Goal: Transaction & Acquisition: Obtain resource

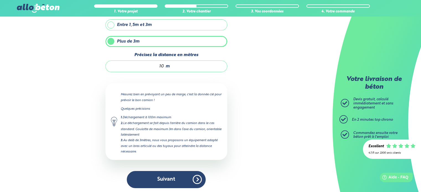
click at [176, 178] on button "Suivant" at bounding box center [166, 179] width 79 height 17
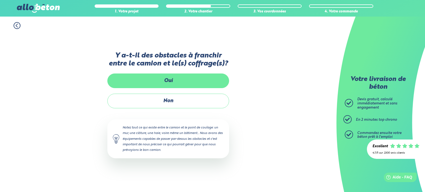
click at [155, 82] on label "Oui" at bounding box center [168, 81] width 122 height 15
click at [0, 0] on input "Oui" at bounding box center [0, 0] width 0 height 0
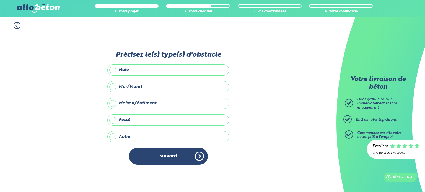
click at [114, 86] on label "Mur/Muret" at bounding box center [168, 86] width 122 height 11
click at [0, 0] on input "Mur/Muret" at bounding box center [0, 0] width 0 height 0
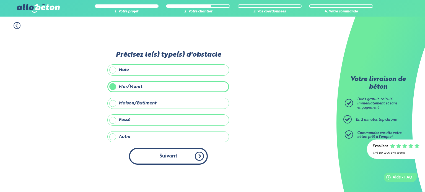
click at [162, 156] on button "Suivant" at bounding box center [168, 156] width 79 height 17
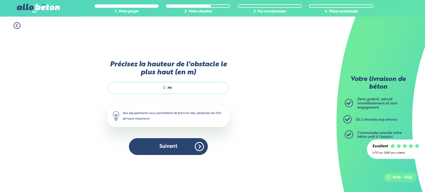
click at [166, 86] on input "Précisez la hauteur de l'obstacle le plus haut (en m)" at bounding box center [139, 88] width 53 height 6
click at [175, 89] on div "2 m" at bounding box center [168, 88] width 122 height 12
type input "2"
type input "1.40"
click at [195, 101] on div "Précisez la hauteur de l'obstacle le plus haut (en m) 1.40 m Nos équipements no…" at bounding box center [168, 111] width 122 height 101
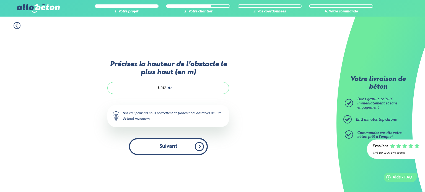
click at [165, 149] on button "Suivant" at bounding box center [168, 146] width 79 height 17
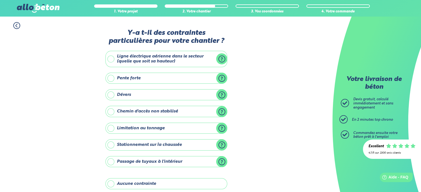
click at [112, 57] on label "Ligne électrique aérienne dans le secteur (quelle que soit sa hauteur)" at bounding box center [166, 59] width 122 height 16
click at [0, 0] on input "Ligne électrique aérienne dans le secteur (quelle que soit sa hauteur)" at bounding box center [0, 0] width 0 height 0
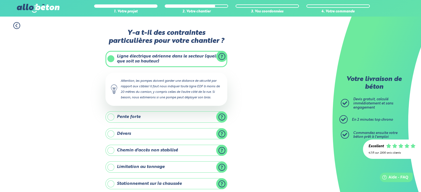
click at [69, 117] on div "1. Votre projet 2. Votre chantier 3. Vos coordonnées 4. Votre commande Y-a t-il…" at bounding box center [166, 156] width 333 height 279
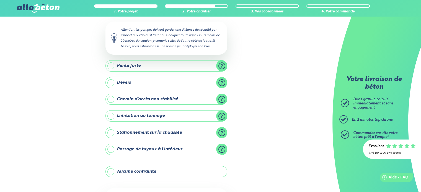
scroll to position [79, 0]
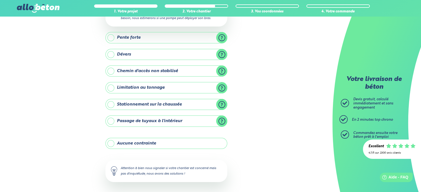
click at [110, 104] on label "Stationnement sur la chaussée" at bounding box center [166, 104] width 122 height 11
click at [0, 0] on input "Stationnement sur la chaussée" at bounding box center [0, 0] width 0 height 0
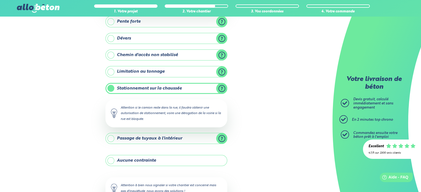
scroll to position [135, 0]
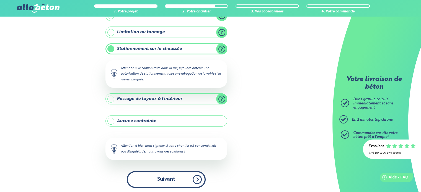
click at [178, 180] on button "Suivant" at bounding box center [166, 179] width 79 height 17
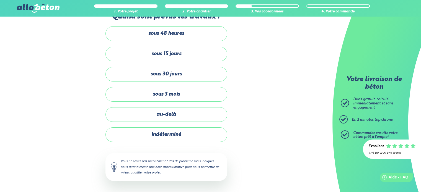
scroll to position [16, 0]
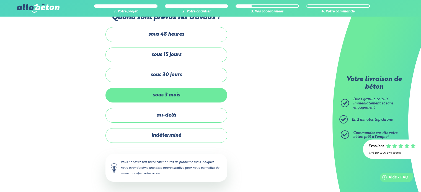
click at [142, 97] on label "sous 3 mois" at bounding box center [166, 95] width 122 height 15
click at [0, 0] on input "sous 3 mois" at bounding box center [0, 0] width 0 height 0
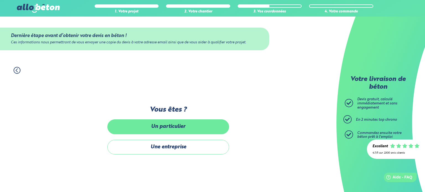
click at [148, 128] on label "Un particulier" at bounding box center [168, 127] width 122 height 15
click at [0, 0] on input "Un particulier" at bounding box center [0, 0] width 0 height 0
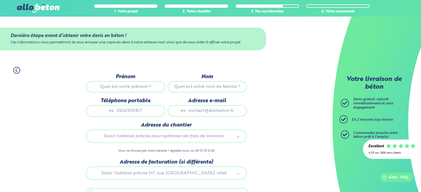
click at [133, 84] on input "Prénom" at bounding box center [125, 86] width 79 height 11
type input "thierry"
click at [195, 87] on input "Nom" at bounding box center [207, 86] width 79 height 11
type input "garraud"
click at [138, 112] on input "Téléphone portable" at bounding box center [125, 110] width 79 height 11
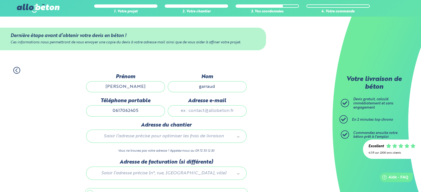
type input "0617062405"
click at [183, 111] on input "Adresse e-mail" at bounding box center [207, 110] width 79 height 11
click at [234, 111] on input "GARRAUDVERONIQUE@GMAIL.COM" at bounding box center [207, 110] width 79 height 11
click at [242, 110] on input "GARRAUDVERONIQUE@GMAIL.COM" at bounding box center [207, 110] width 79 height 11
click at [219, 109] on input "COM" at bounding box center [207, 110] width 79 height 11
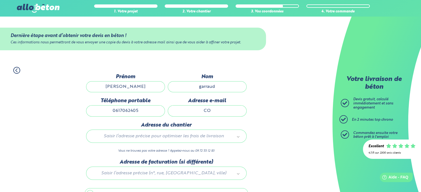
type input "C"
type input "B"
type input "garraudveronique@gmai.com"
click at [192, 132] on div "Saisir l’adresse précise pour optimiser les frais de livraison" at bounding box center [166, 136] width 161 height 13
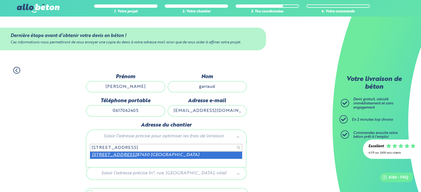
type input "7 rue de bagoulas"
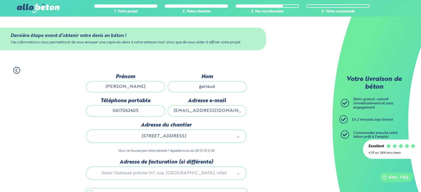
scroll to position [31, 0]
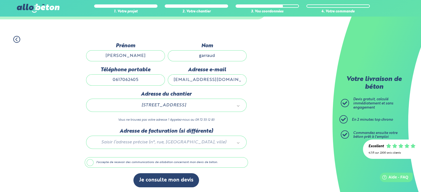
click at [91, 164] on label "J'accepte de recevoir des communications de allobéton concernant mon devis de b…" at bounding box center [166, 163] width 163 height 11
click at [0, 0] on input "J'accepte de recevoir des communications de allobéton concernant mon devis de b…" at bounding box center [0, 0] width 0 height 0
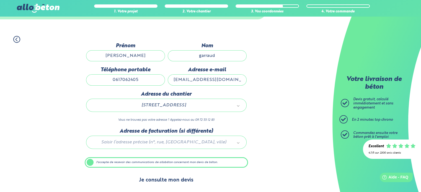
click at [161, 181] on button "Je consulte mon devis" at bounding box center [166, 181] width 66 height 14
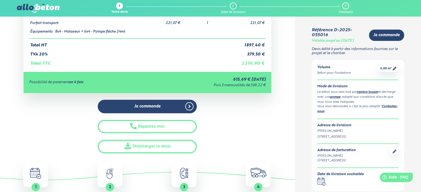
scroll to position [168, 0]
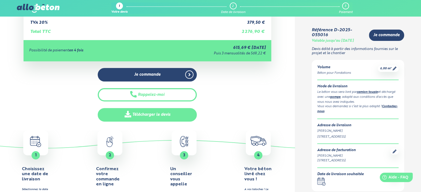
click at [162, 115] on link "Télécharger le devis" at bounding box center [147, 115] width 99 height 14
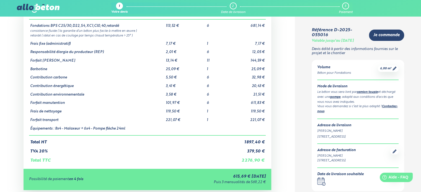
scroll to position [0, 0]
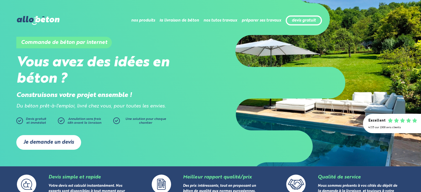
click at [58, 139] on link "Je demande un devis" at bounding box center [48, 142] width 65 height 15
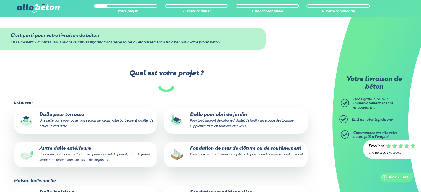
click at [103, 154] on small "Pour toute autre dalle à l'extérieur : parking, seuil de portail, allée de jard…" at bounding box center [94, 157] width 111 height 9
click at [0, 0] on input "Autre dalle extérieure Pour toute autre dalle à l'extérieur : parking, seuil de…" at bounding box center [0, 0] width 0 height 0
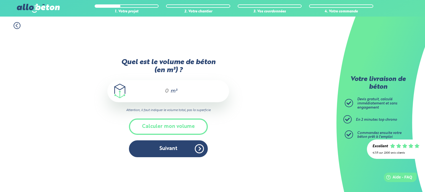
click at [168, 89] on input "Quel est le volume de béton (en m³) ?" at bounding box center [164, 91] width 9 height 7
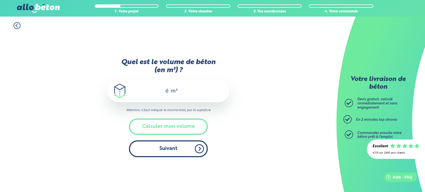
type input "6"
click at [169, 151] on button "Suivant" at bounding box center [168, 149] width 79 height 17
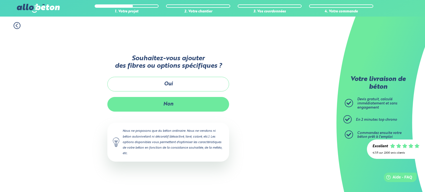
click at [162, 102] on button "Non" at bounding box center [168, 104] width 122 height 15
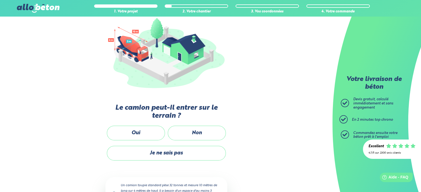
scroll to position [100, 0]
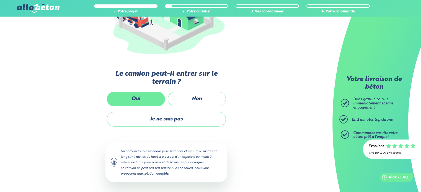
click at [134, 100] on label "Oui" at bounding box center [136, 99] width 58 height 15
click at [0, 0] on input "Oui" at bounding box center [0, 0] width 0 height 0
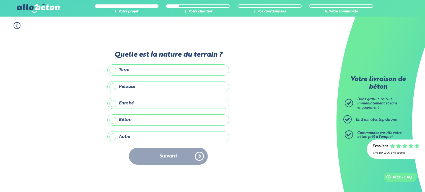
click at [114, 70] on label "Terre" at bounding box center [168, 70] width 122 height 11
click at [0, 0] on input "Terre" at bounding box center [0, 0] width 0 height 0
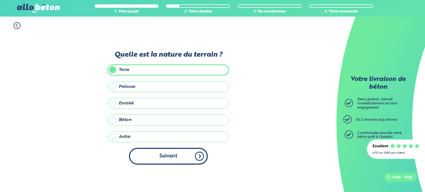
click at [175, 158] on button "Suivant" at bounding box center [168, 156] width 79 height 17
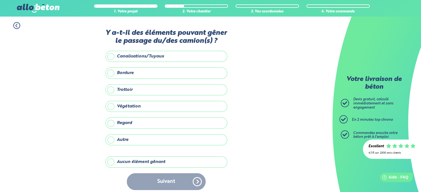
click at [113, 73] on label "Bordure" at bounding box center [166, 73] width 122 height 11
click at [0, 0] on input "Bordure" at bounding box center [0, 0] width 0 height 0
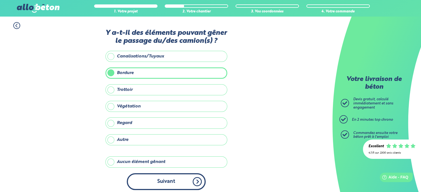
click at [169, 183] on button "Suivant" at bounding box center [166, 182] width 79 height 17
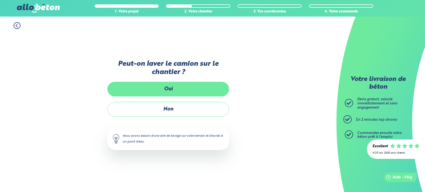
click at [154, 91] on label "Oui" at bounding box center [168, 89] width 122 height 15
click at [0, 0] on input "Oui" at bounding box center [0, 0] width 0 height 0
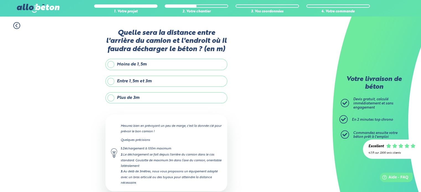
click at [113, 97] on label "Plus de 3m" at bounding box center [166, 97] width 122 height 11
click at [0, 0] on input "Plus de 3m" at bounding box center [0, 0] width 0 height 0
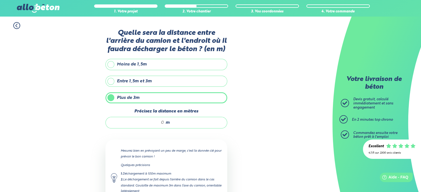
click at [163, 121] on input "Précisez la distance en mètres" at bounding box center [137, 123] width 53 height 6
type input "10"
click at [274, 135] on div "1. Votre projet 2. Votre chantier 3. Vos coordonnées 4. Votre commande Quelle s…" at bounding box center [166, 134] width 333 height 234
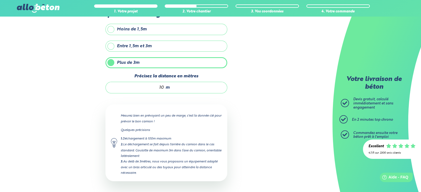
scroll to position [56, 0]
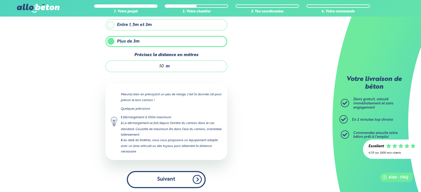
click at [161, 180] on button "Suivant" at bounding box center [166, 179] width 79 height 17
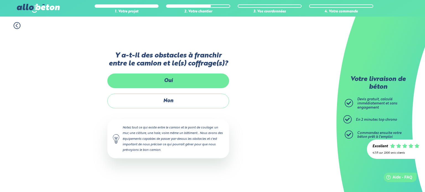
click at [139, 76] on label "Oui" at bounding box center [168, 81] width 122 height 15
click at [0, 0] on input "Oui" at bounding box center [0, 0] width 0 height 0
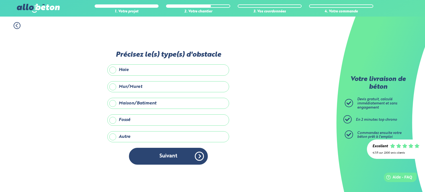
click at [18, 27] on icon at bounding box center [17, 25] width 7 height 7
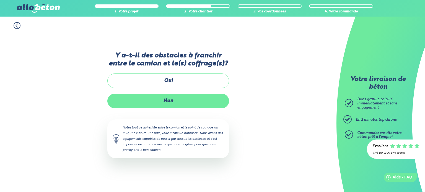
click at [139, 106] on label "Non" at bounding box center [168, 101] width 122 height 15
click at [0, 0] on input "Non" at bounding box center [0, 0] width 0 height 0
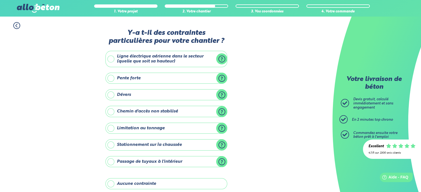
click at [112, 60] on label "Ligne électrique aérienne dans le secteur (quelle que soit sa hauteur)" at bounding box center [166, 59] width 122 height 16
click at [0, 0] on input "Ligne électrique aérienne dans le secteur (quelle que soit sa hauteur)" at bounding box center [0, 0] width 0 height 0
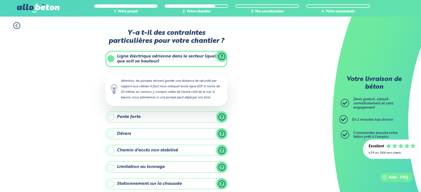
click at [114, 59] on label "Ligne électrique aérienne dans le secteur (quelle que soit sa hauteur)" at bounding box center [166, 59] width 122 height 16
click at [0, 0] on input "Ligne électrique aérienne dans le secteur (quelle que soit sa hauteur)" at bounding box center [0, 0] width 0 height 0
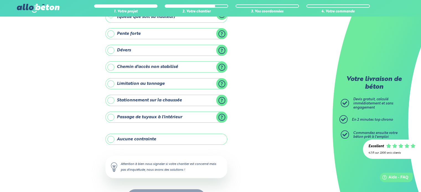
scroll to position [63, 0]
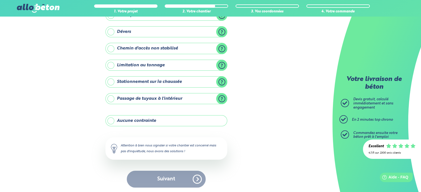
click at [110, 121] on label "Aucune contrainte" at bounding box center [166, 120] width 122 height 11
click at [0, 0] on input "Aucune contrainte" at bounding box center [0, 0] width 0 height 0
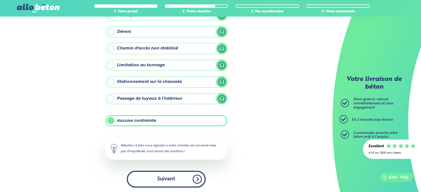
click at [160, 178] on button "Suivant" at bounding box center [166, 179] width 79 height 17
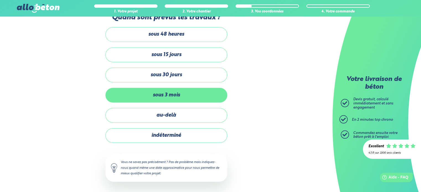
click at [162, 97] on label "sous 3 mois" at bounding box center [166, 95] width 122 height 15
click at [0, 0] on input "sous 3 mois" at bounding box center [0, 0] width 0 height 0
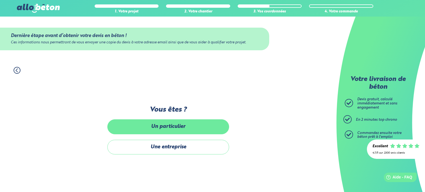
click at [167, 126] on label "Un particulier" at bounding box center [168, 127] width 122 height 15
click at [0, 0] on input "Un particulier" at bounding box center [0, 0] width 0 height 0
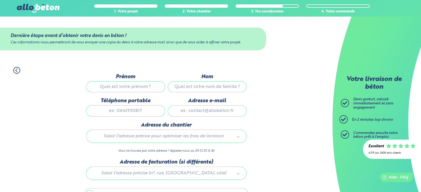
click at [141, 83] on input "Prénom" at bounding box center [125, 86] width 79 height 11
type input "[PERSON_NAME]"
click at [187, 88] on input "Nom" at bounding box center [207, 86] width 79 height 11
type input "garraud"
click at [138, 109] on input "Téléphone portable" at bounding box center [125, 110] width 79 height 11
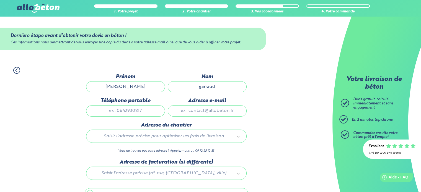
type input "0617062405"
click at [208, 106] on input "Adresse e-mail" at bounding box center [207, 110] width 79 height 11
type input "[EMAIL_ADDRESS][DOMAIN_NAME]"
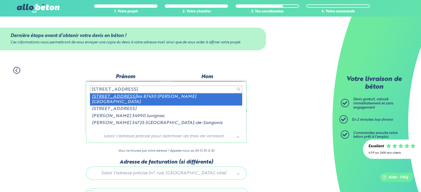
type input "[STREET_ADDRESS]"
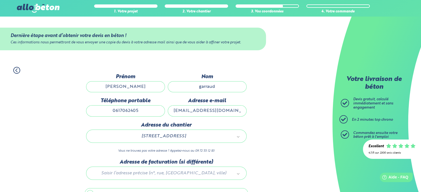
scroll to position [31, 0]
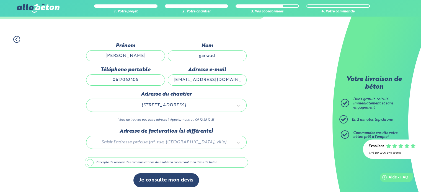
click at [90, 161] on label "J'accepte de recevoir des communications de allobéton concernant mon devis de b…" at bounding box center [166, 163] width 163 height 11
click at [0, 0] on input "J'accepte de recevoir des communications de allobéton concernant mon devis de b…" at bounding box center [0, 0] width 0 height 0
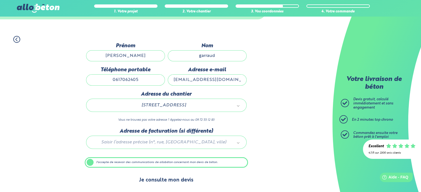
click at [167, 180] on button "Je consulte mon devis" at bounding box center [166, 181] width 66 height 14
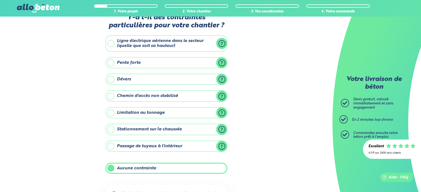
scroll to position [63, 0]
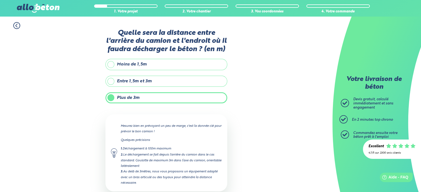
scroll to position [56, 0]
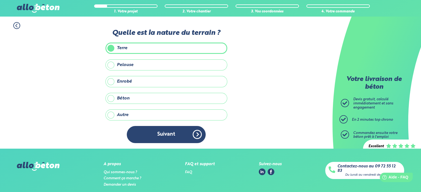
scroll to position [100, 0]
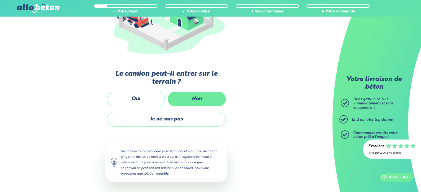
click at [198, 101] on label "Non" at bounding box center [197, 99] width 58 height 15
click at [0, 0] on input "Non" at bounding box center [0, 0] width 0 height 0
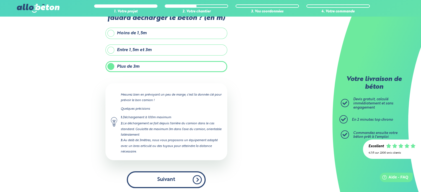
click at [167, 178] on button "Suivant" at bounding box center [166, 180] width 79 height 17
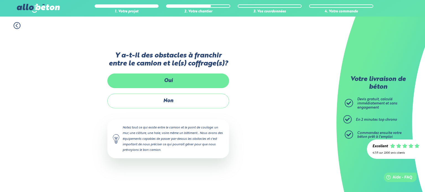
click at [150, 79] on label "Oui" at bounding box center [168, 81] width 122 height 15
click at [0, 0] on input "Oui" at bounding box center [0, 0] width 0 height 0
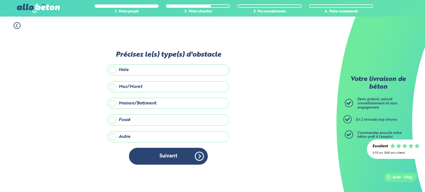
click at [113, 87] on label "Mur/Muret" at bounding box center [168, 86] width 122 height 11
click at [0, 0] on input "Mur/Muret" at bounding box center [0, 0] width 0 height 0
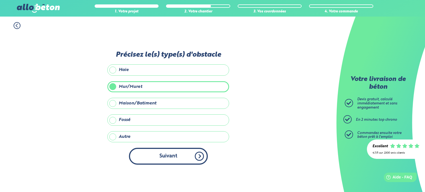
click at [161, 158] on button "Suivant" at bounding box center [168, 156] width 79 height 17
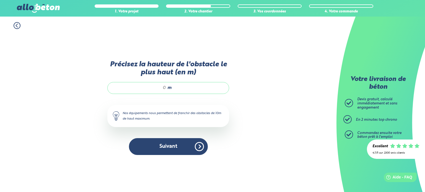
click at [166, 86] on input "Précisez la hauteur de l'obstacle le plus haut (en m)" at bounding box center [139, 88] width 53 height 6
type input "1.40"
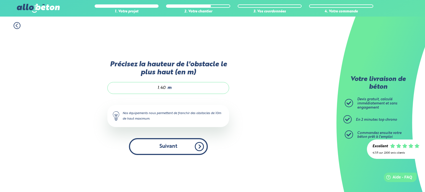
click at [166, 147] on button "Suivant" at bounding box center [168, 146] width 79 height 17
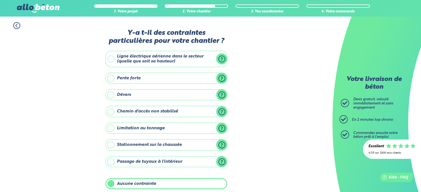
click at [113, 60] on label "Ligne électrique aérienne dans le secteur (quelle que soit sa hauteur)" at bounding box center [166, 59] width 122 height 16
click at [0, 0] on input "Ligne électrique aérienne dans le secteur (quelle que soit sa hauteur)" at bounding box center [0, 0] width 0 height 0
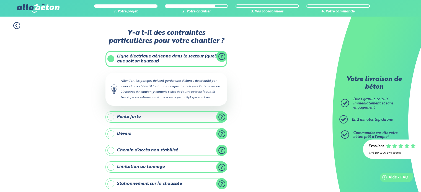
click at [110, 184] on label "Stationnement sur la chaussée" at bounding box center [166, 184] width 122 height 11
click at [0, 0] on input "Stationnement sur la chaussée" at bounding box center [0, 0] width 0 height 0
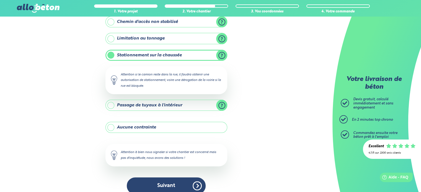
scroll to position [135, 0]
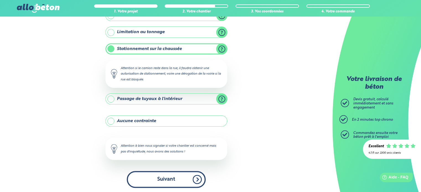
click at [166, 179] on button "Suivant" at bounding box center [166, 179] width 79 height 17
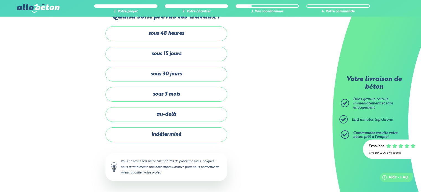
scroll to position [16, 0]
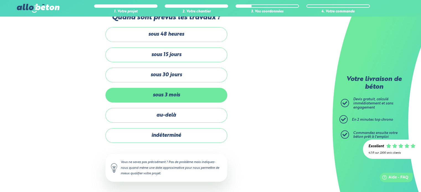
click at [151, 94] on label "sous 3 mois" at bounding box center [166, 95] width 122 height 15
click at [0, 0] on input "sous 3 mois" at bounding box center [0, 0] width 0 height 0
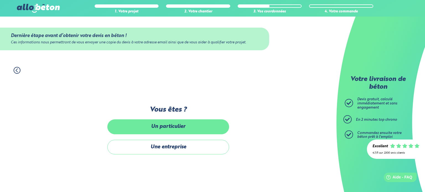
click at [158, 127] on label "Un particulier" at bounding box center [168, 127] width 122 height 15
click at [0, 0] on input "Un particulier" at bounding box center [0, 0] width 0 height 0
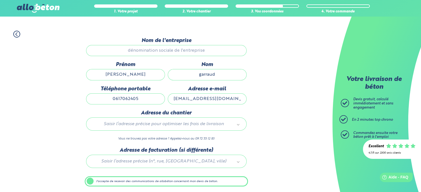
scroll to position [55, 0]
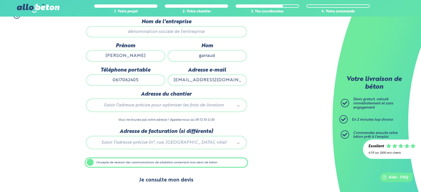
click at [186, 177] on button "Je consulte mon devis" at bounding box center [166, 181] width 66 height 14
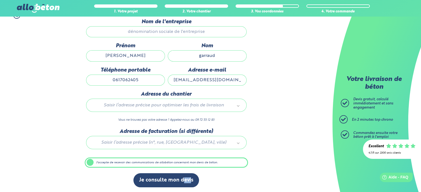
click at [147, 183] on div "Je consulte mon devis" at bounding box center [166, 184] width 163 height 20
click at [45, 85] on div "1. Votre projet 2. Votre chantier 3. Vos coordonnées 4. Votre commande Dernière…" at bounding box center [166, 99] width 333 height 187
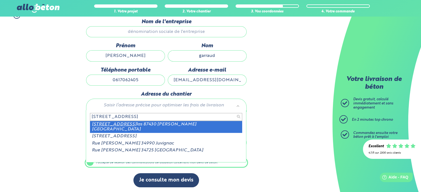
type input "7 rue de bagou"
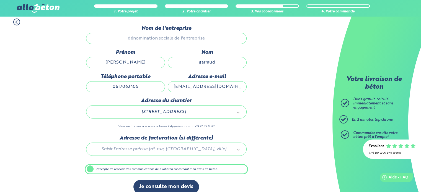
scroll to position [7, 0]
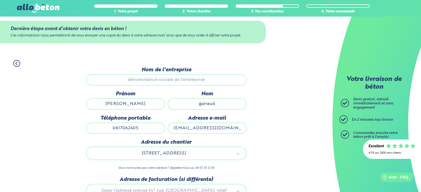
click at [16, 62] on icon at bounding box center [16, 63] width 7 height 7
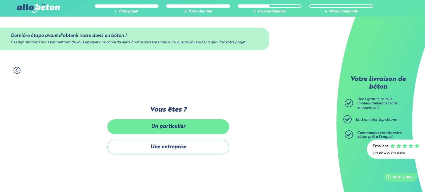
click at [133, 129] on label "Un particulier" at bounding box center [168, 127] width 122 height 15
click at [0, 0] on input "Un particulier" at bounding box center [0, 0] width 0 height 0
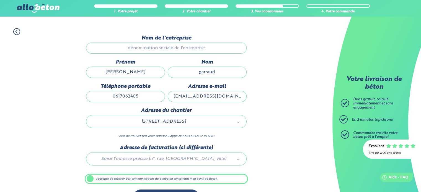
scroll to position [55, 0]
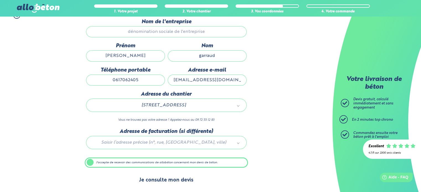
click at [157, 180] on button "Je consulte mon devis" at bounding box center [166, 181] width 66 height 14
click at [154, 181] on button "Je consulte mon devis" at bounding box center [166, 181] width 66 height 14
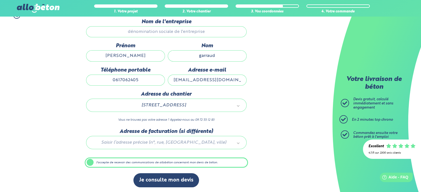
click at [88, 161] on label "J'accepte de recevoir des communications de allobéton concernant mon devis de b…" at bounding box center [166, 163] width 163 height 11
click at [0, 0] on input "J'accepte de recevoir des communications de allobéton concernant mon devis de b…" at bounding box center [0, 0] width 0 height 0
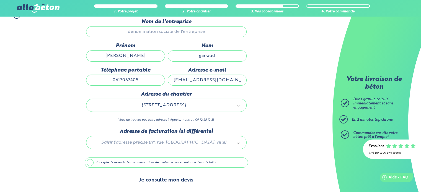
click at [152, 180] on button "Je consulte mon devis" at bounding box center [166, 181] width 66 height 14
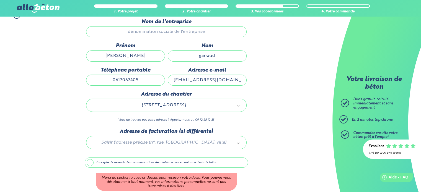
click at [87, 159] on label "J'accepte de recevoir des communications de allobéton concernant mon devis de b…" at bounding box center [166, 163] width 163 height 11
click at [0, 0] on input "J'accepte de recevoir des communications de allobéton concernant mon devis de b…" at bounding box center [0, 0] width 0 height 0
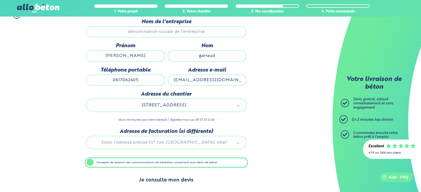
click at [151, 180] on button "Je consulte mon devis" at bounding box center [166, 181] width 66 height 14
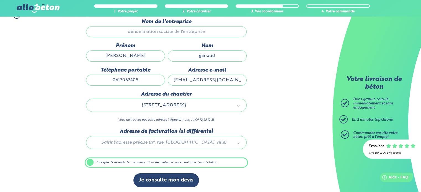
click at [242, 79] on input "GARRAUDVERONIQUE@GMAIL.COM" at bounding box center [207, 80] width 79 height 11
click at [241, 79] on input "GARRAUDVERONIQUE@GMAIL.COM" at bounding box center [207, 80] width 79 height 11
drag, startPoint x: 241, startPoint y: 79, endPoint x: 175, endPoint y: 87, distance: 66.9
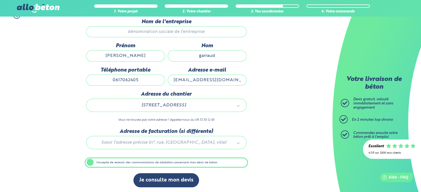
click at [175, 87] on div "Adresse e-mail GARRAUDVERONIQUE@GMAIL.COM" at bounding box center [207, 79] width 82 height 24
click at [215, 81] on input "COM" at bounding box center [207, 80] width 79 height 11
type input "C"
click at [215, 81] on input "Adresse e-mail" at bounding box center [207, 80] width 79 height 11
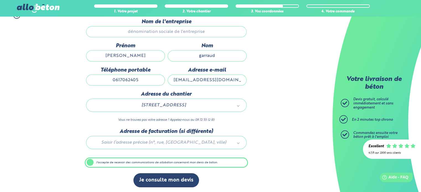
type input "garraudveronique@gmail.com"
click at [87, 120] on p "Vous ne trouvez pas votre adresse ? Appelez-nous au 09 72 55 12 83" at bounding box center [166, 120] width 161 height 5
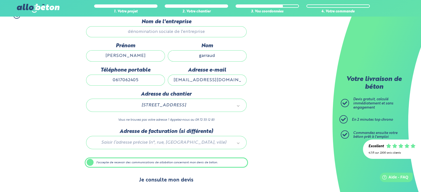
click at [159, 176] on button "Je consulte mon devis" at bounding box center [166, 181] width 66 height 14
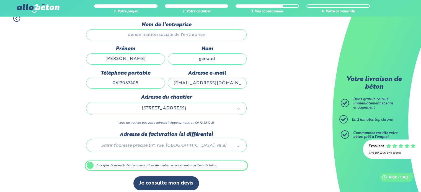
scroll to position [55, 0]
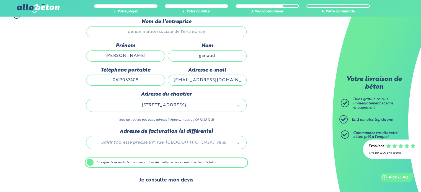
click at [189, 177] on button "Je consulte mon devis" at bounding box center [166, 181] width 66 height 14
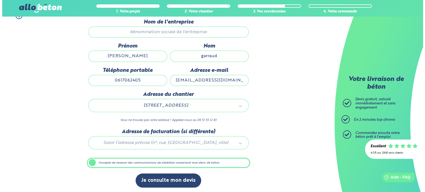
scroll to position [0, 0]
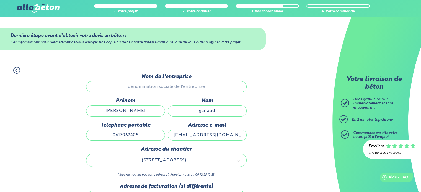
click at [19, 70] on icon at bounding box center [16, 70] width 7 height 7
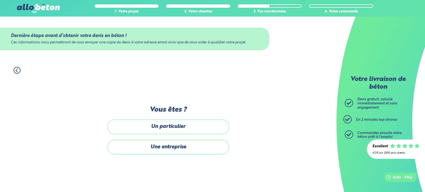
click at [19, 70] on icon at bounding box center [17, 70] width 7 height 7
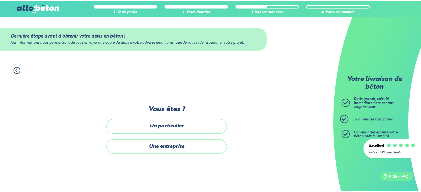
scroll to position [16, 0]
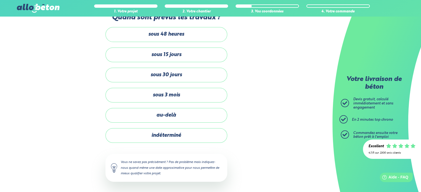
click at [19, 70] on div "1. Votre projet 2. Votre chantier 3. Vos coordonnées 4. Votre commande Quand so…" at bounding box center [166, 97] width 333 height 192
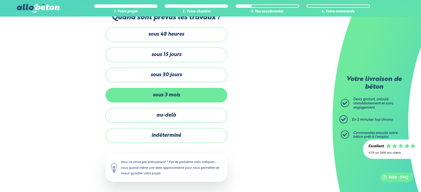
click at [132, 98] on label "sous 3 mois" at bounding box center [166, 95] width 122 height 15
click at [0, 0] on input "sous 3 mois" at bounding box center [0, 0] width 0 height 0
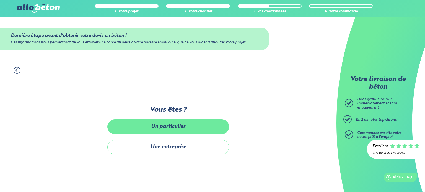
click at [148, 130] on label "Un particulier" at bounding box center [168, 127] width 122 height 15
click at [0, 0] on input "Un particulier" at bounding box center [0, 0] width 0 height 0
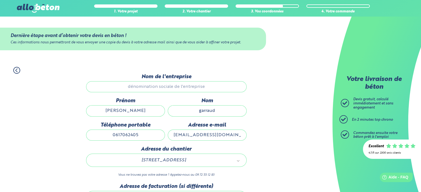
scroll to position [55, 0]
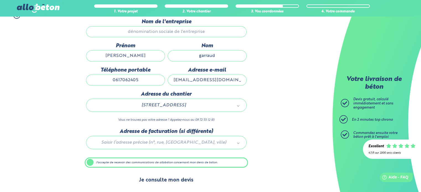
click at [173, 180] on button "Je consulte mon devis" at bounding box center [166, 181] width 66 height 14
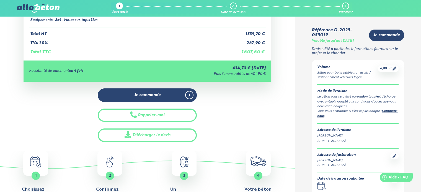
scroll to position [157, 0]
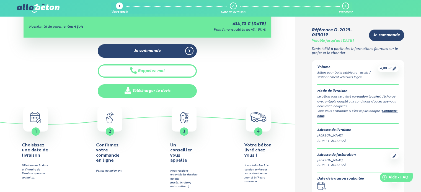
click at [164, 84] on link "Télécharger le devis" at bounding box center [147, 91] width 99 height 14
